Goal: Task Accomplishment & Management: Manage account settings

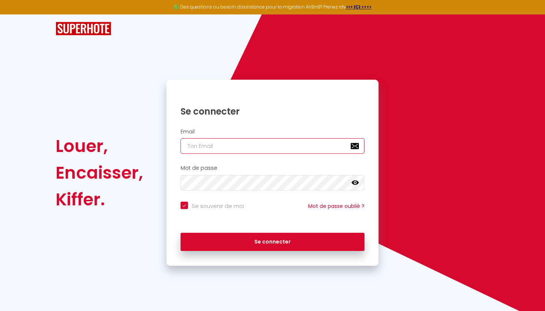
type input "[EMAIL_ADDRESS][DOMAIN_NAME]"
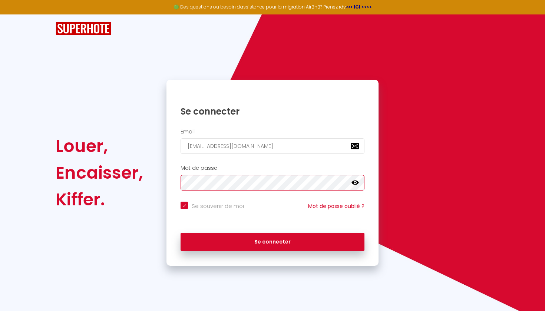
click at [272, 241] on button "Se connecter" at bounding box center [272, 242] width 184 height 19
checkbox input "true"
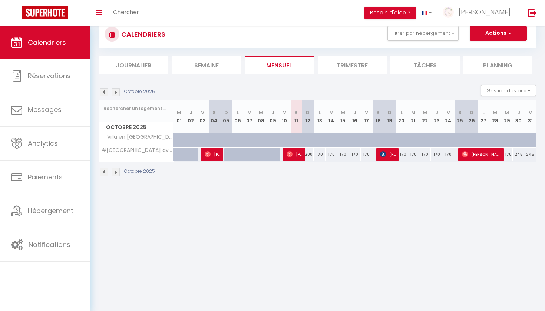
scroll to position [26, 0]
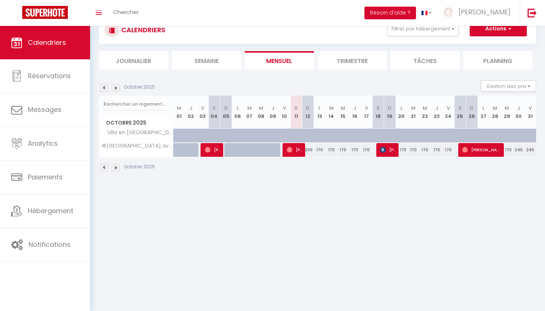
click at [359, 57] on li "Trimestre" at bounding box center [352, 60] width 69 height 18
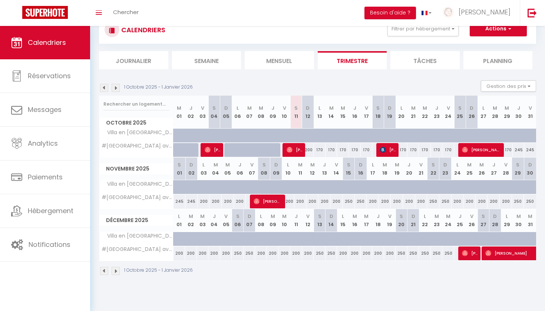
scroll to position [26, 0]
click at [389, 149] on span "[PERSON_NAME]" at bounding box center [388, 150] width 16 height 14
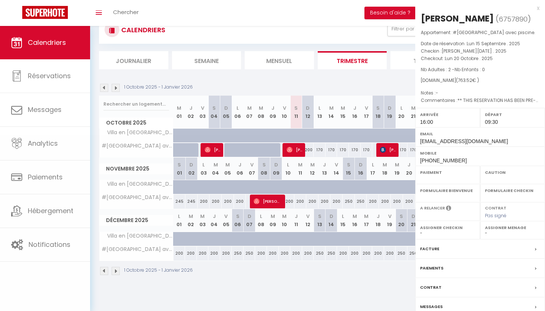
select select "OK"
select select "KO"
select select "1"
select select "0"
select select "1"
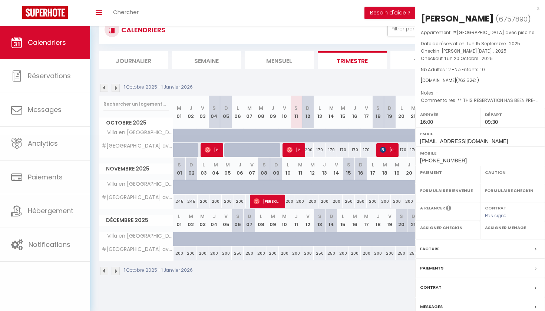
select select
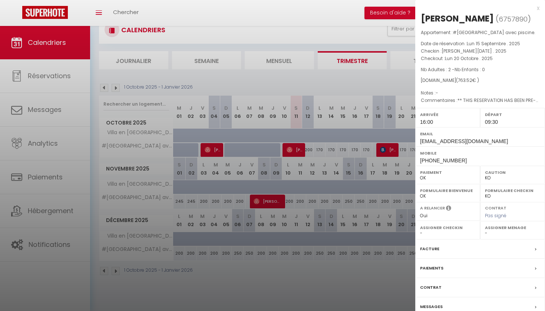
click at [394, 150] on div at bounding box center [272, 155] width 545 height 311
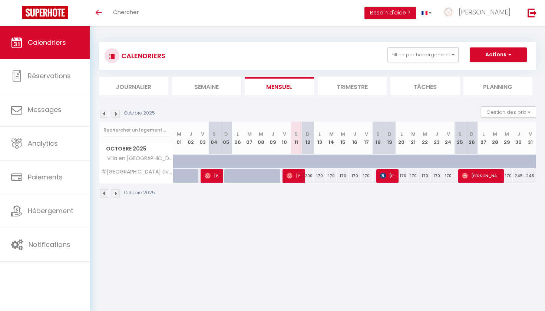
click at [370, 80] on li "Trimestre" at bounding box center [352, 86] width 69 height 18
